Goal: Task Accomplishment & Management: Complete application form

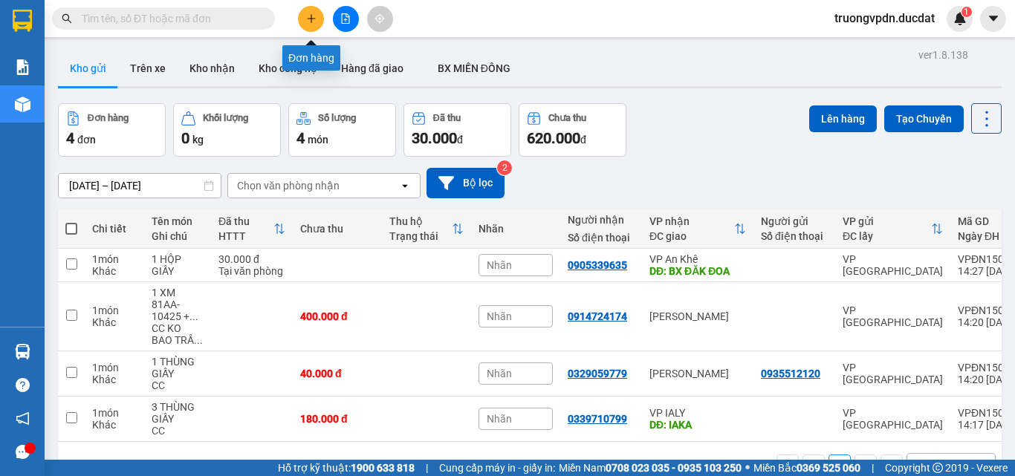
click at [309, 25] on button at bounding box center [311, 19] width 26 height 26
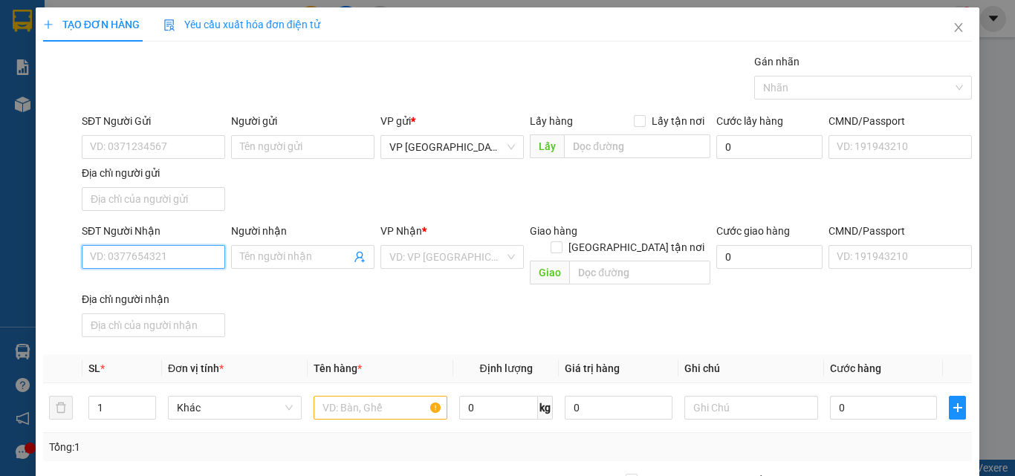
click at [149, 262] on input "SĐT Người Nhận" at bounding box center [153, 257] width 143 height 24
click at [138, 289] on div "0981429366" at bounding box center [152, 287] width 124 height 16
type input "0981429366"
type input "YALY"
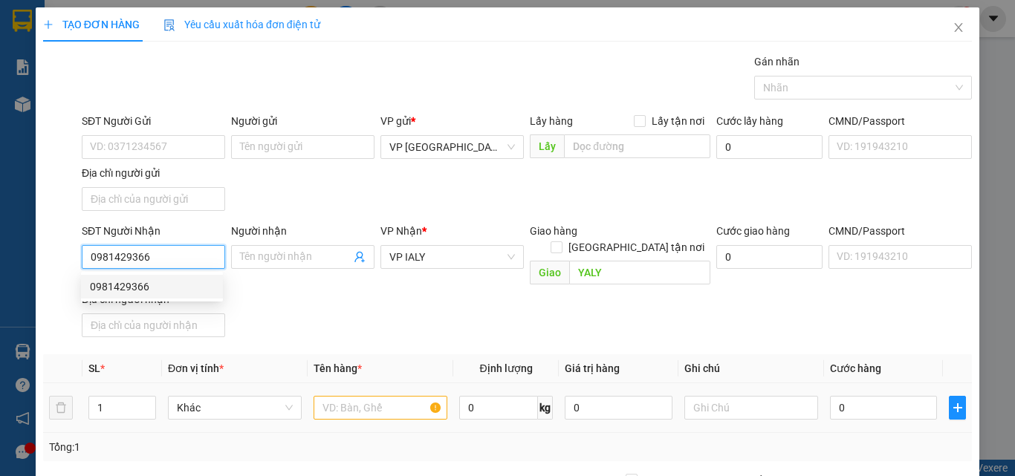
type input "0981429366"
click at [380, 396] on input "text" at bounding box center [381, 408] width 134 height 24
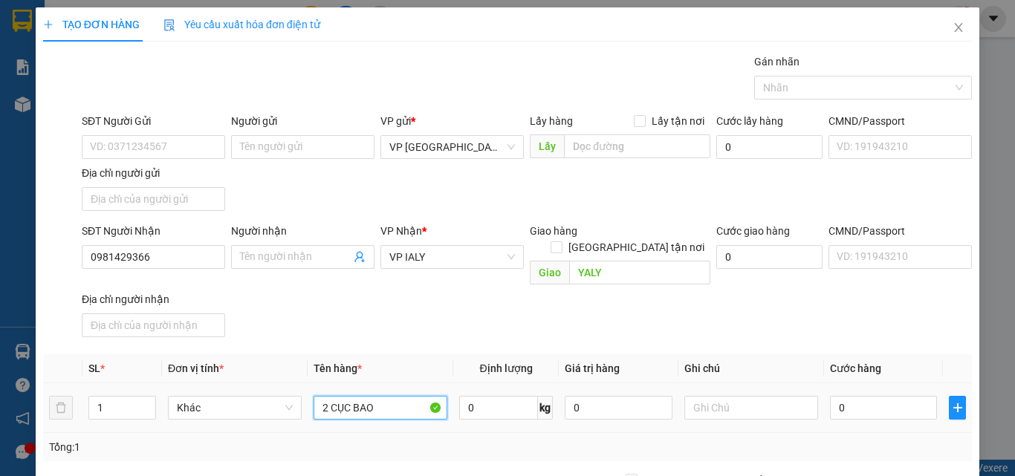
type input "2 CỤC BAO"
type input "CC"
type input "1"
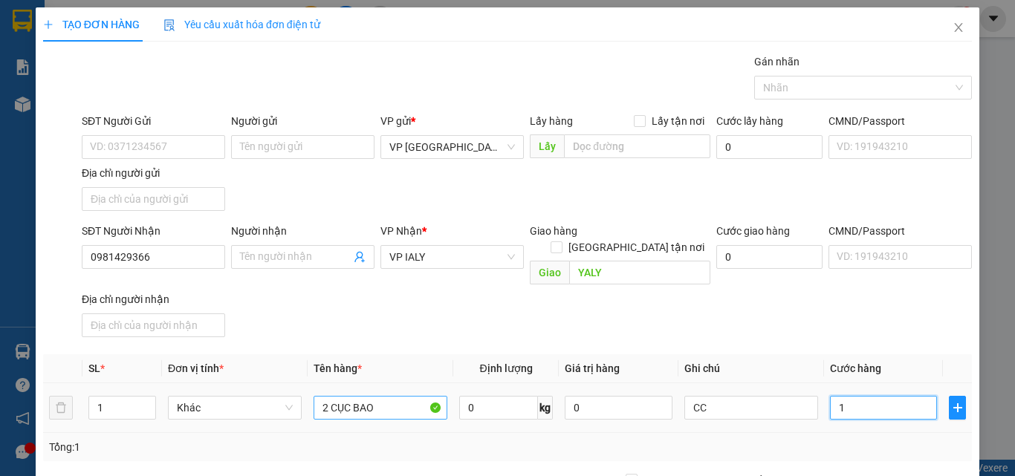
type input "12"
type input "120"
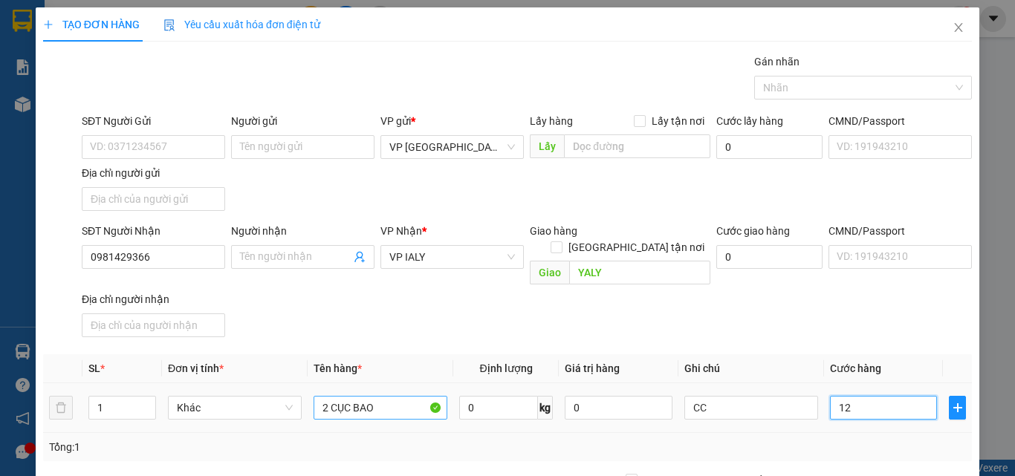
type input "120"
type input "1.200"
type input "12.000"
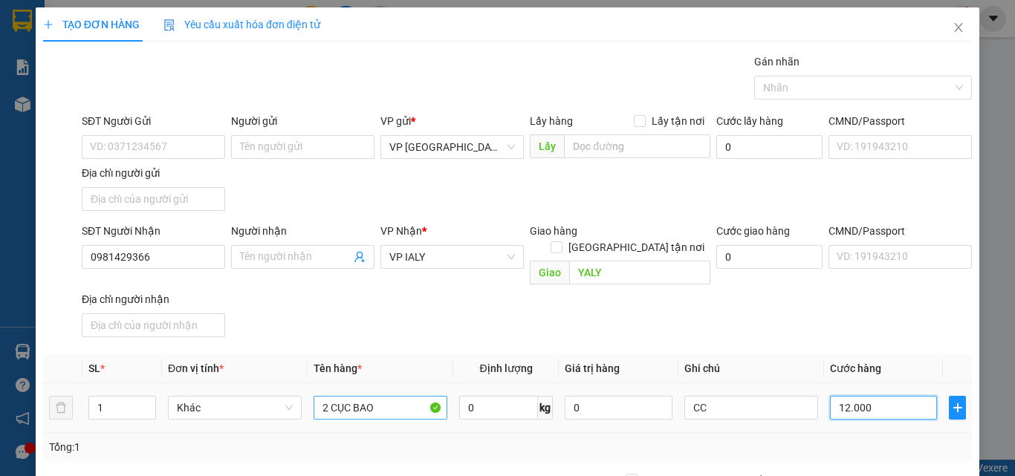
type input "12.000"
type input "120.000"
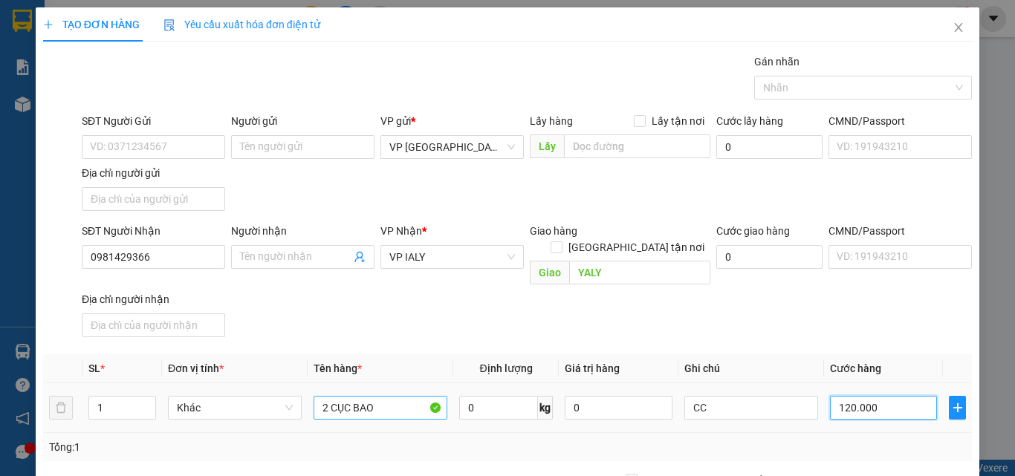
type input "1.200.000"
type input "120.000"
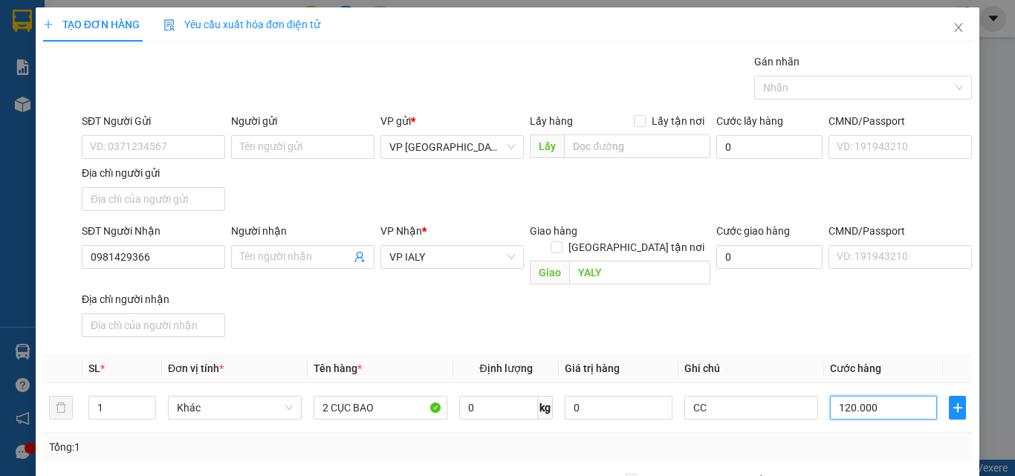
type input "120.000"
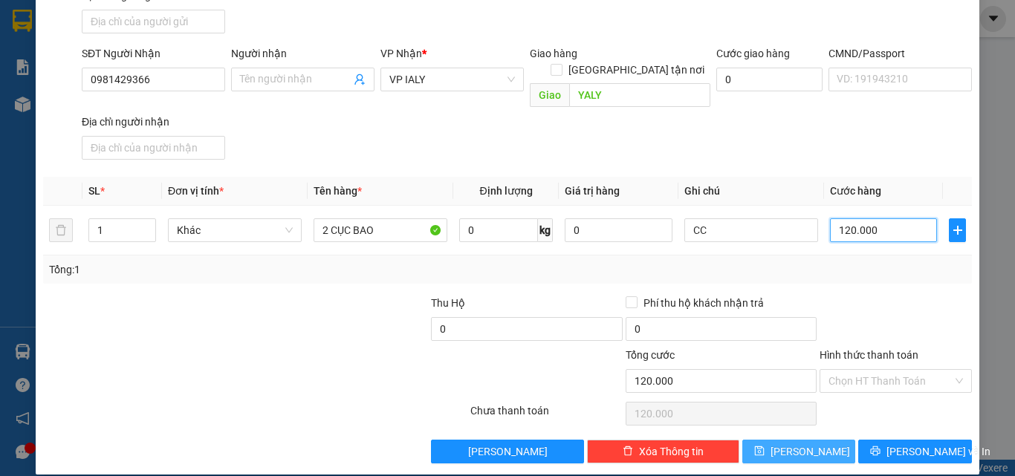
type input "120.000"
click at [798, 444] on span "[PERSON_NAME]" at bounding box center [811, 452] width 80 height 16
type input "0"
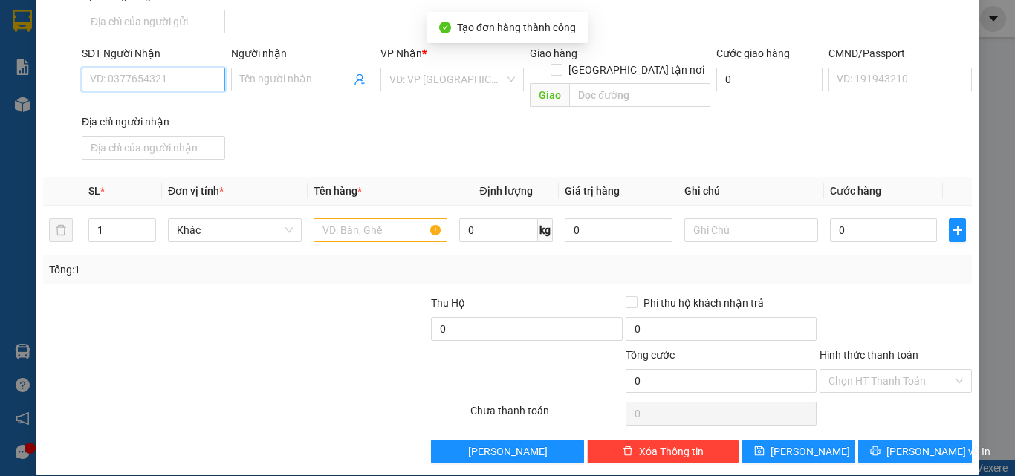
click at [153, 83] on input "SĐT Người Nhận" at bounding box center [153, 80] width 143 height 24
